Goal: Task Accomplishment & Management: Manage account settings

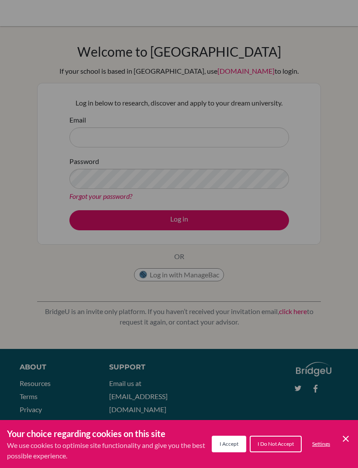
click at [220, 441] on span "I Accept" at bounding box center [228, 444] width 19 height 7
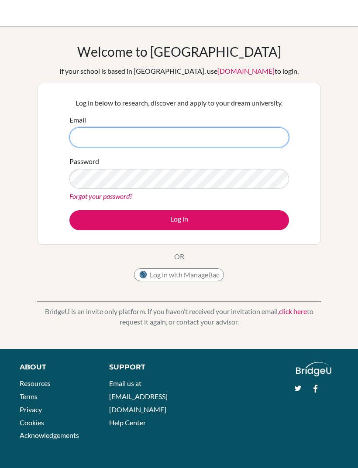
click at [101, 137] on input "Email" at bounding box center [178, 137] width 219 height 20
type input "[EMAIL_ADDRESS][DOMAIN_NAME]"
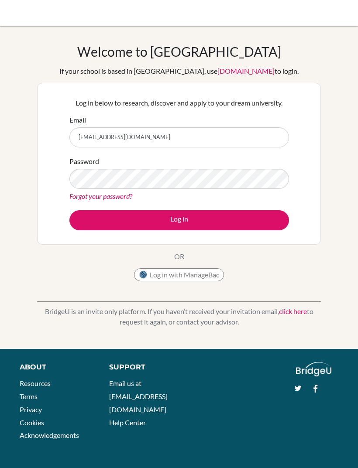
click at [266, 218] on button "Log in" at bounding box center [178, 220] width 219 height 20
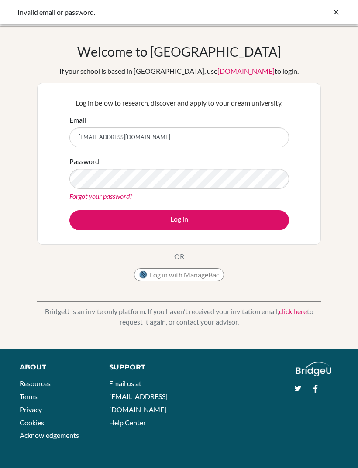
click at [267, 226] on button "Log in" at bounding box center [178, 220] width 219 height 20
click at [179, 220] on button "Log in" at bounding box center [178, 220] width 219 height 20
click at [330, 16] on div "Invalid email or password." at bounding box center [178, 12] width 323 height 10
click at [339, 11] on icon at bounding box center [336, 12] width 9 height 9
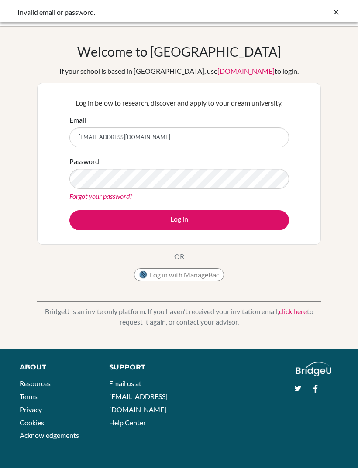
click at [333, 11] on div at bounding box center [178, 13] width 349 height 26
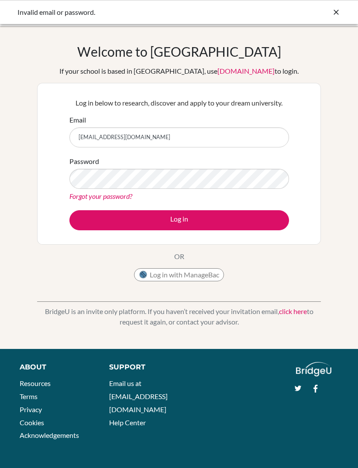
click at [340, 11] on icon at bounding box center [336, 12] width 9 height 9
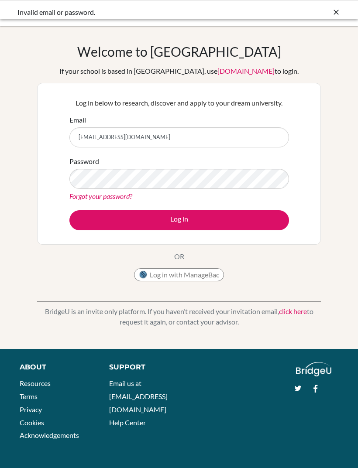
click at [332, 13] on div at bounding box center [178, 13] width 349 height 26
